Goal: Check status: Check status

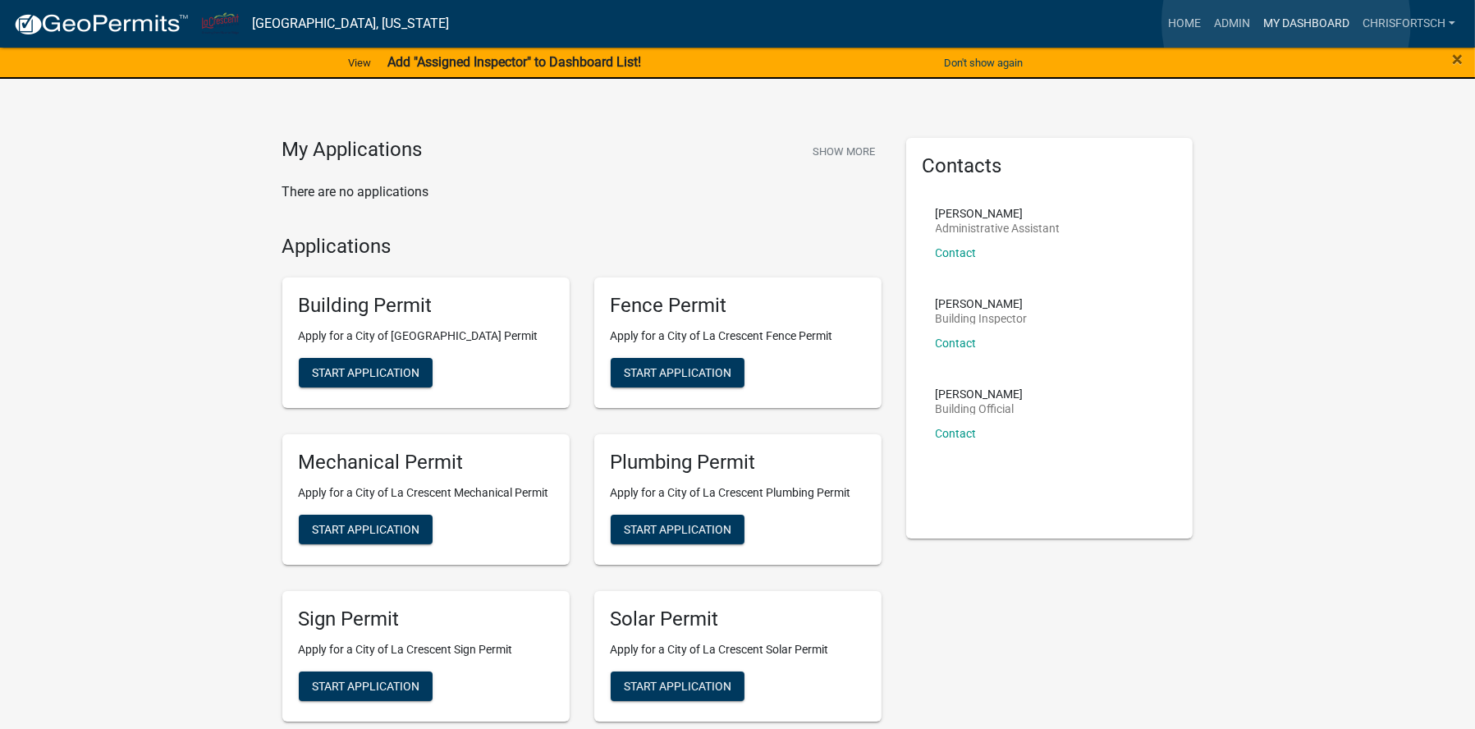
click at [1286, 22] on link "My Dashboard" at bounding box center [1306, 23] width 99 height 31
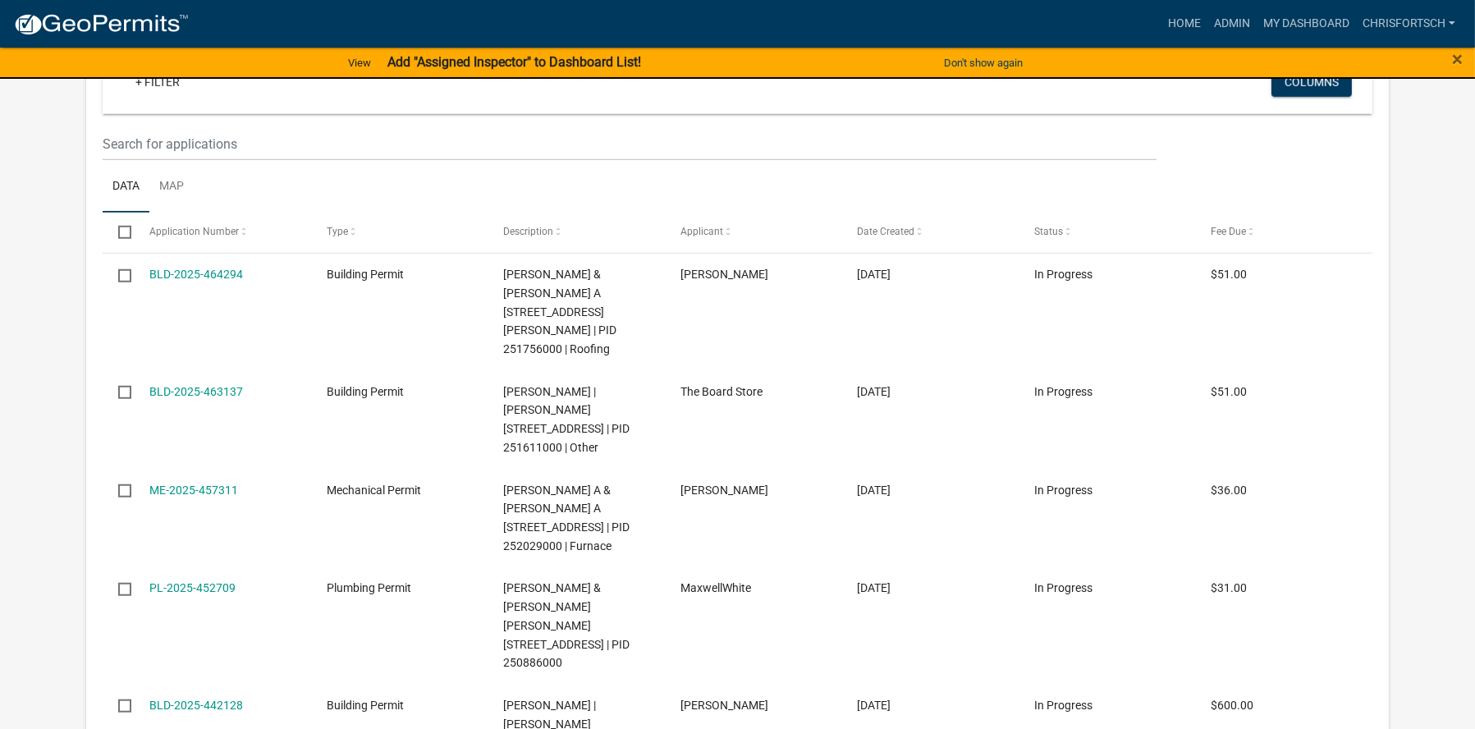
scroll to position [1970, 0]
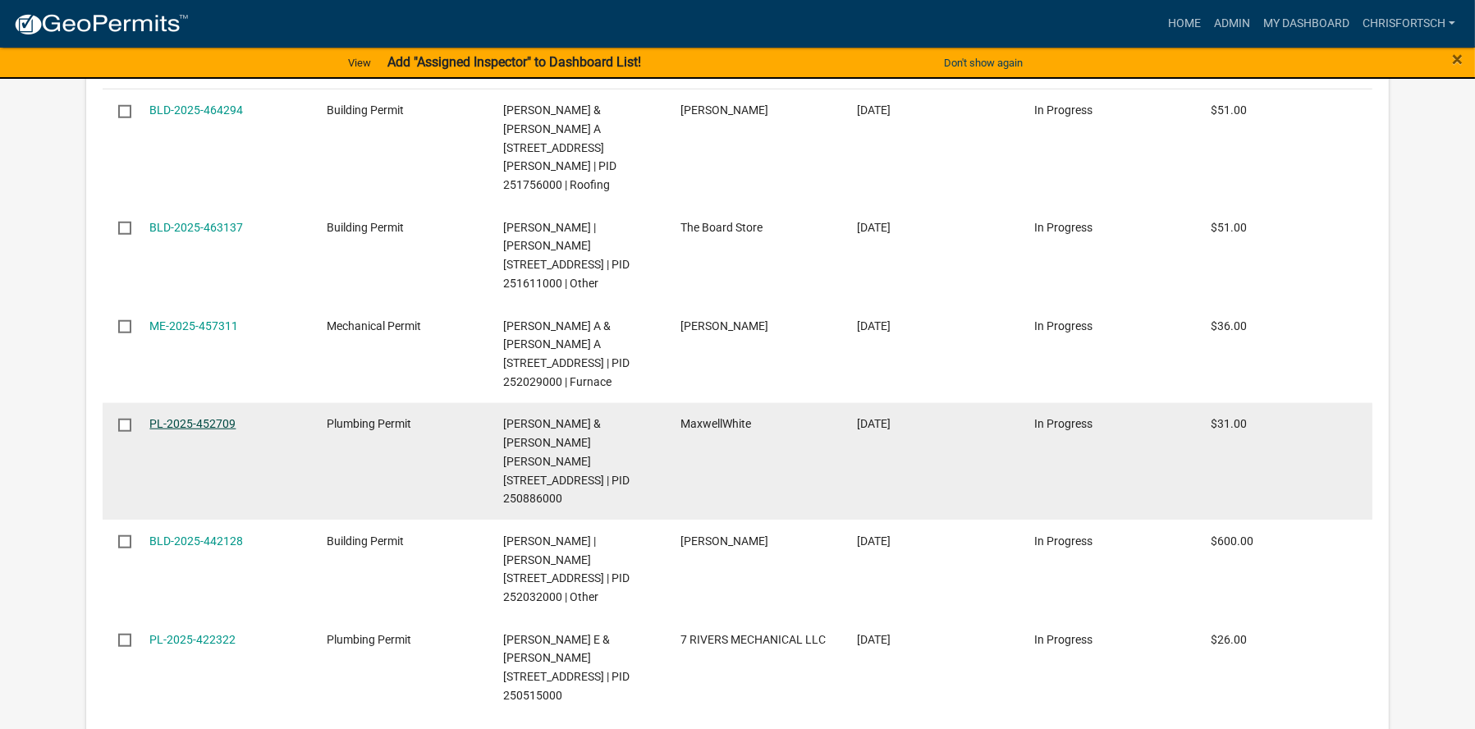
click at [199, 417] on link "PL-2025-452709" at bounding box center [192, 423] width 86 height 13
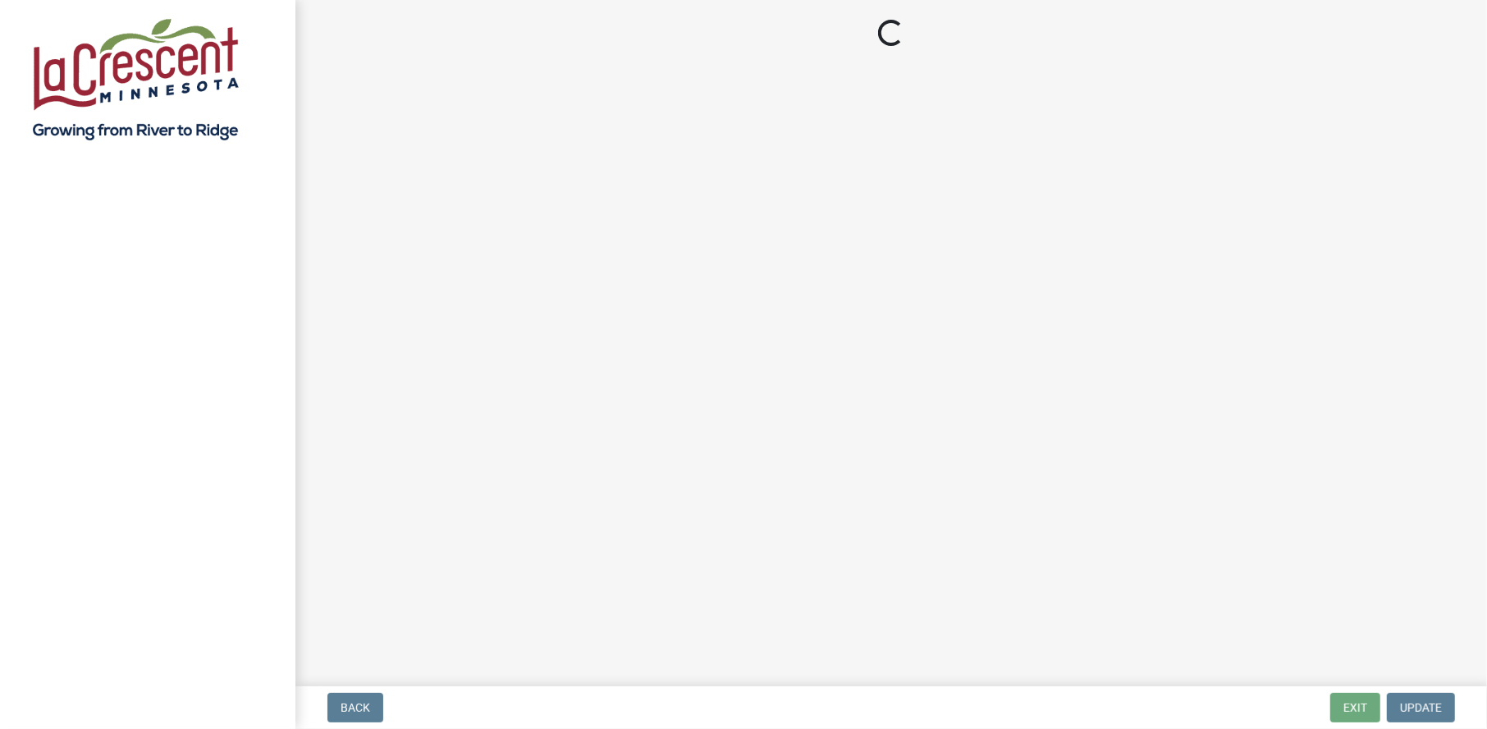
select select "3: 3"
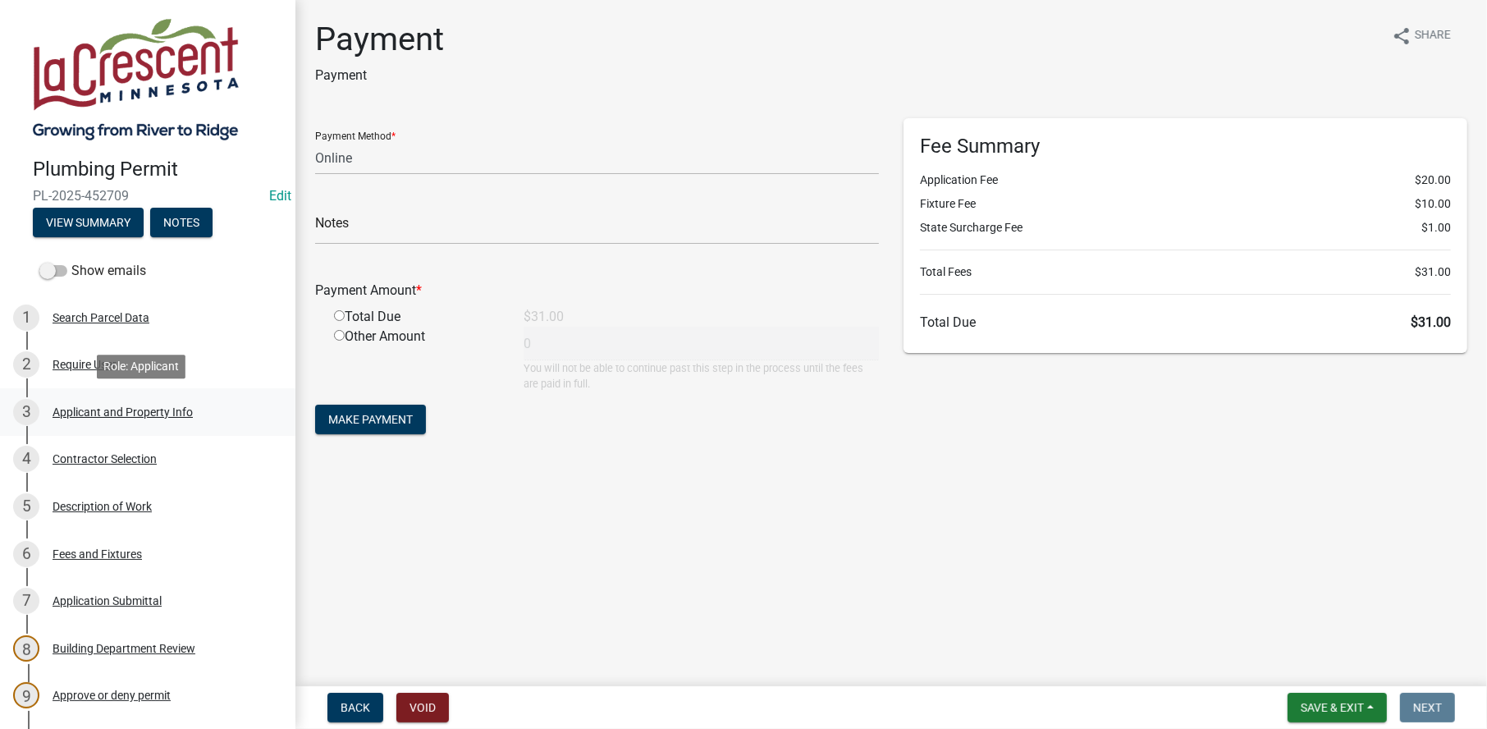
click at [108, 409] on div "Applicant and Property Info" at bounding box center [123, 411] width 140 height 11
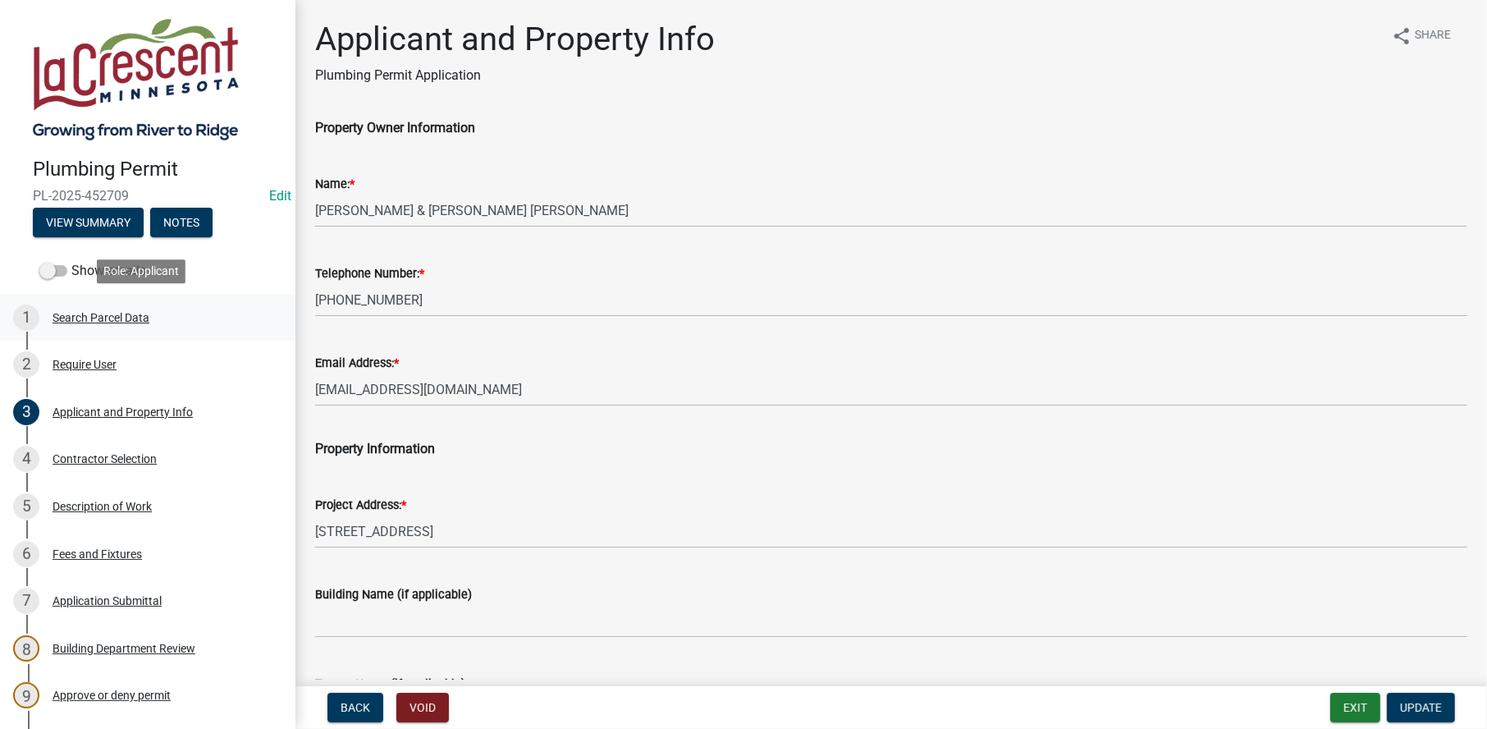
click at [88, 312] on div "Search Parcel Data" at bounding box center [101, 317] width 97 height 11
